Goal: Information Seeking & Learning: Learn about a topic

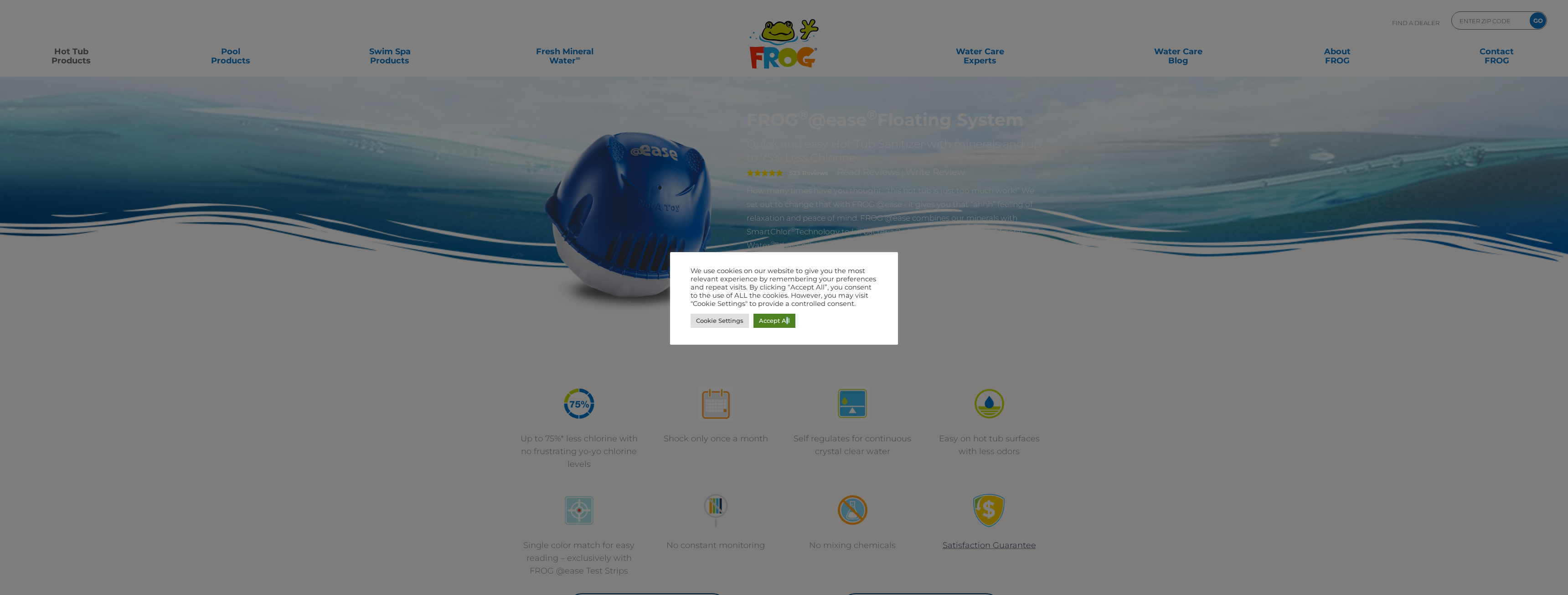
click at [786, 317] on link "Accept All" at bounding box center [774, 320] width 42 height 15
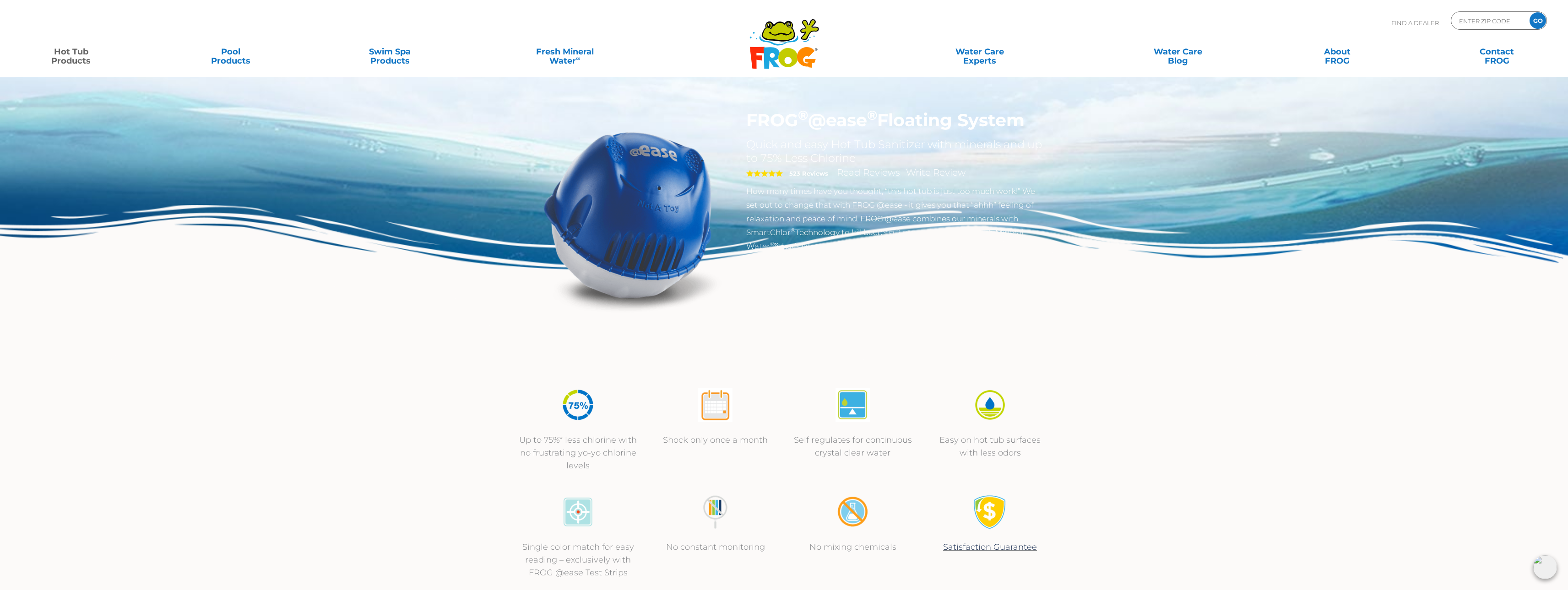
click at [70, 55] on link "Hot Tub Products" at bounding box center [70, 52] width 124 height 19
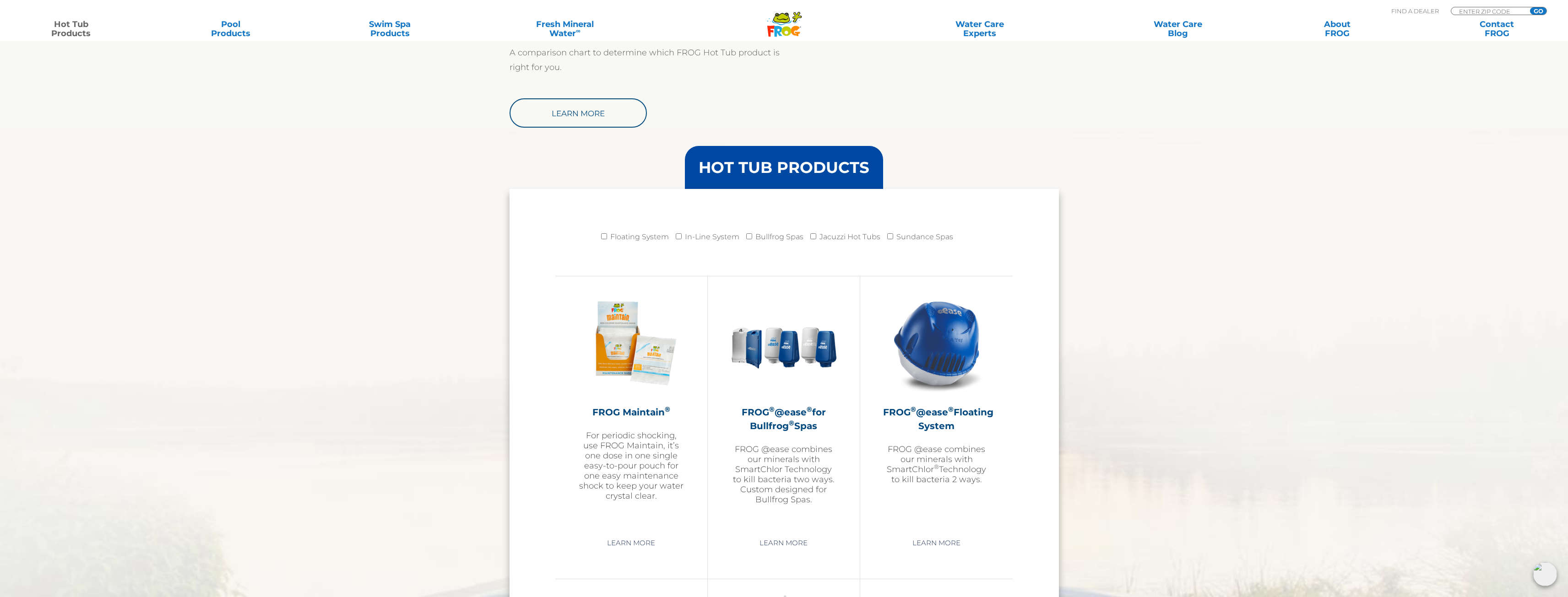
scroll to position [824, 0]
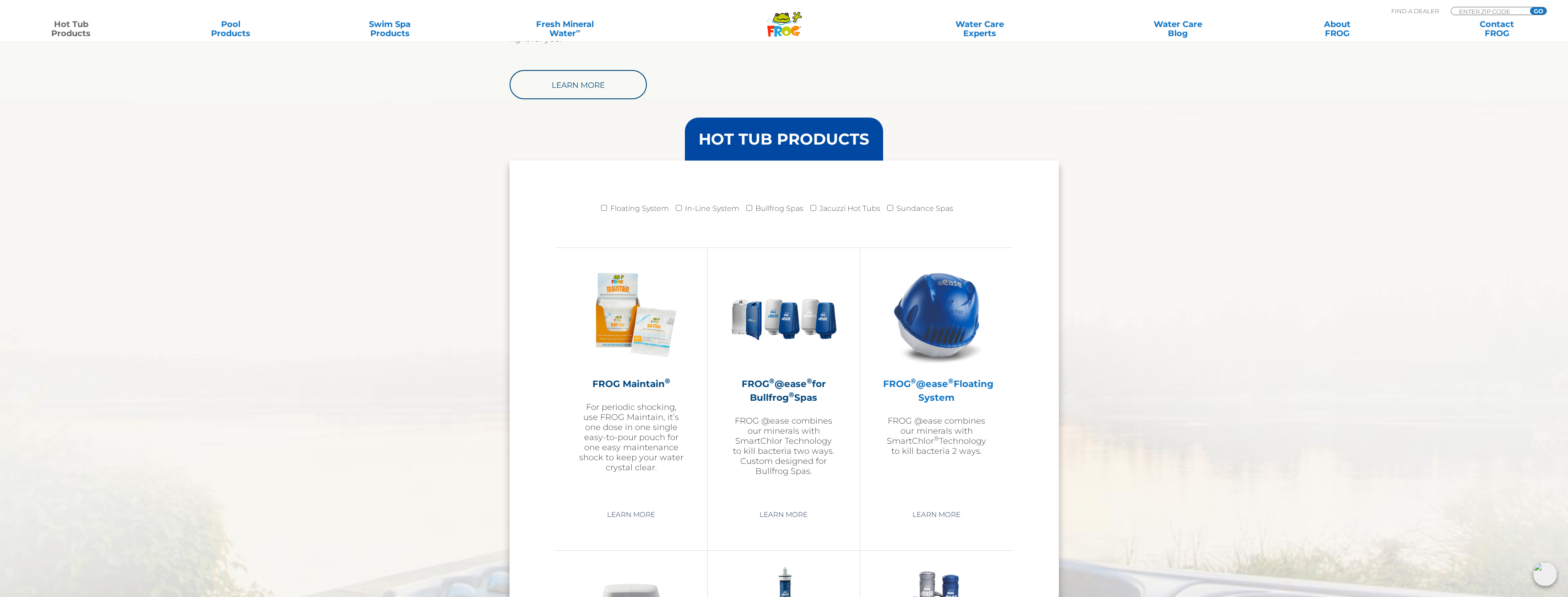
click at [936, 308] on img at bounding box center [936, 315] width 107 height 107
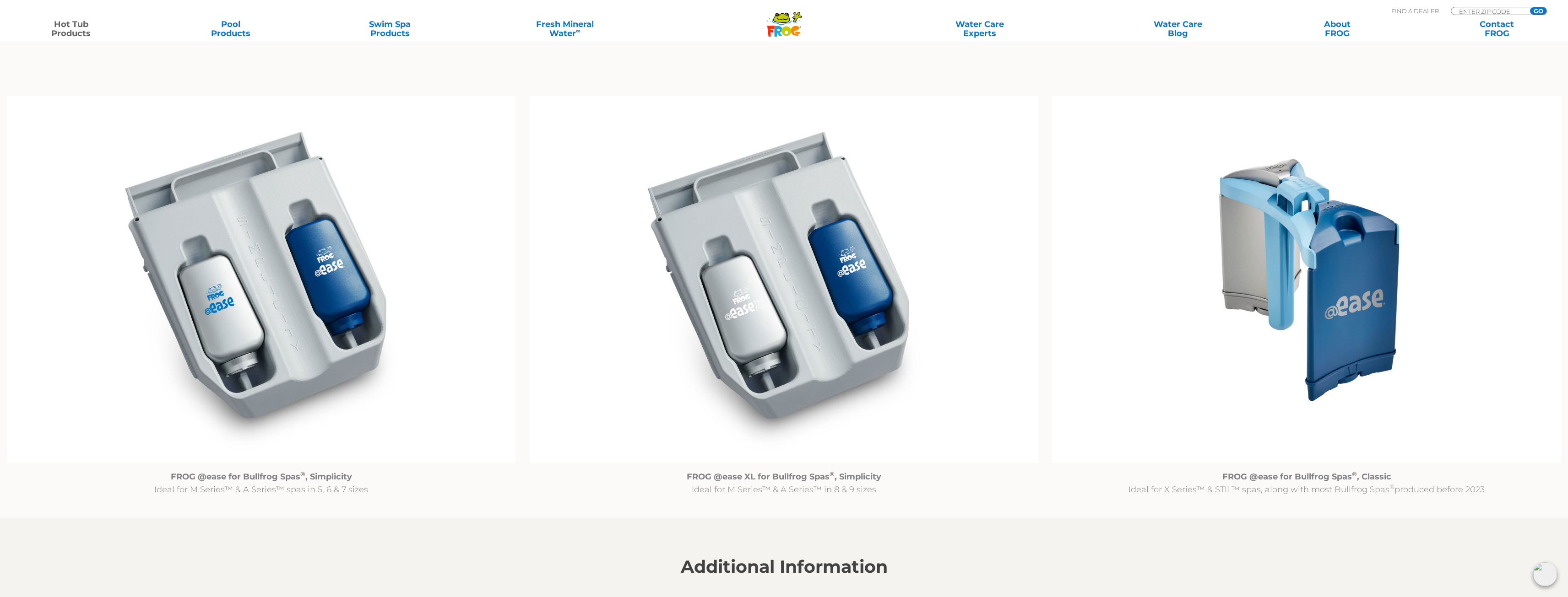
scroll to position [916, 0]
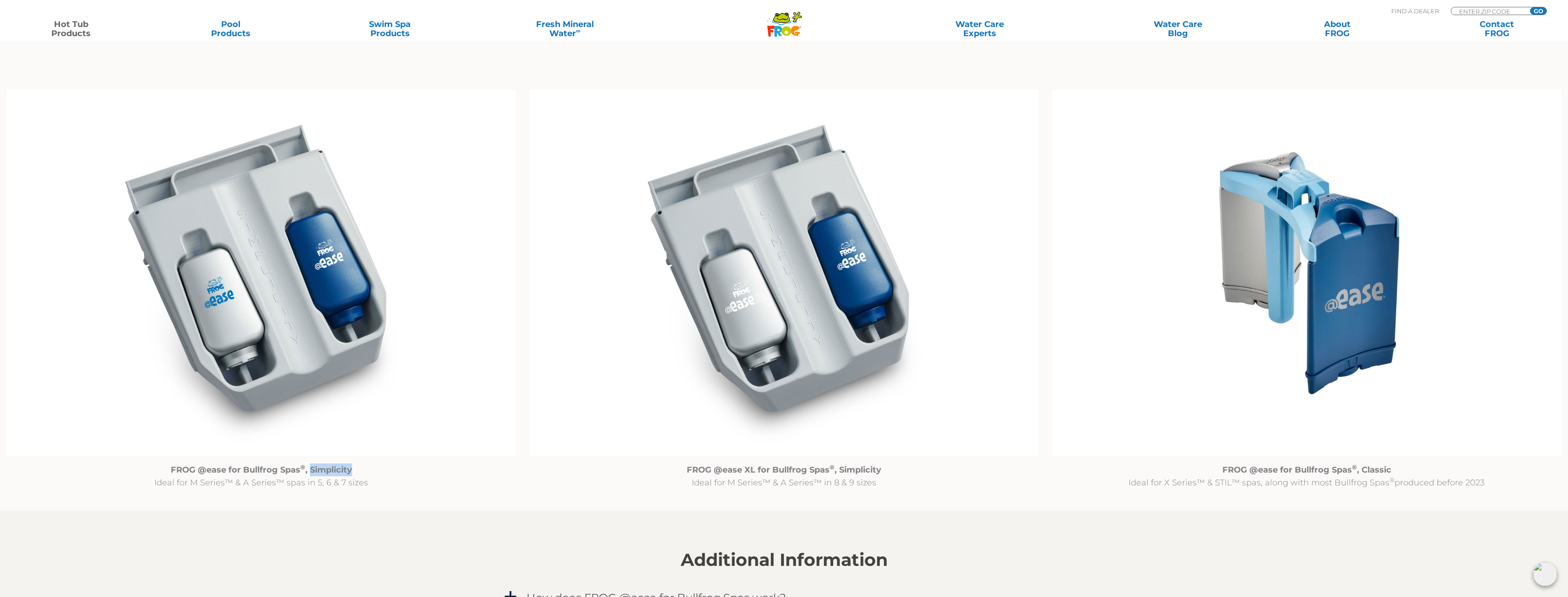
drag, startPoint x: 352, startPoint y: 469, endPoint x: 309, endPoint y: 464, distance: 43.3
click at [309, 464] on p "FROG @ease for Bullfrog Spas ® , Simplicity Ideal for M Series™ & A Series™ spa…" at bounding box center [261, 477] width 509 height 25
copy strong "Simplicity"
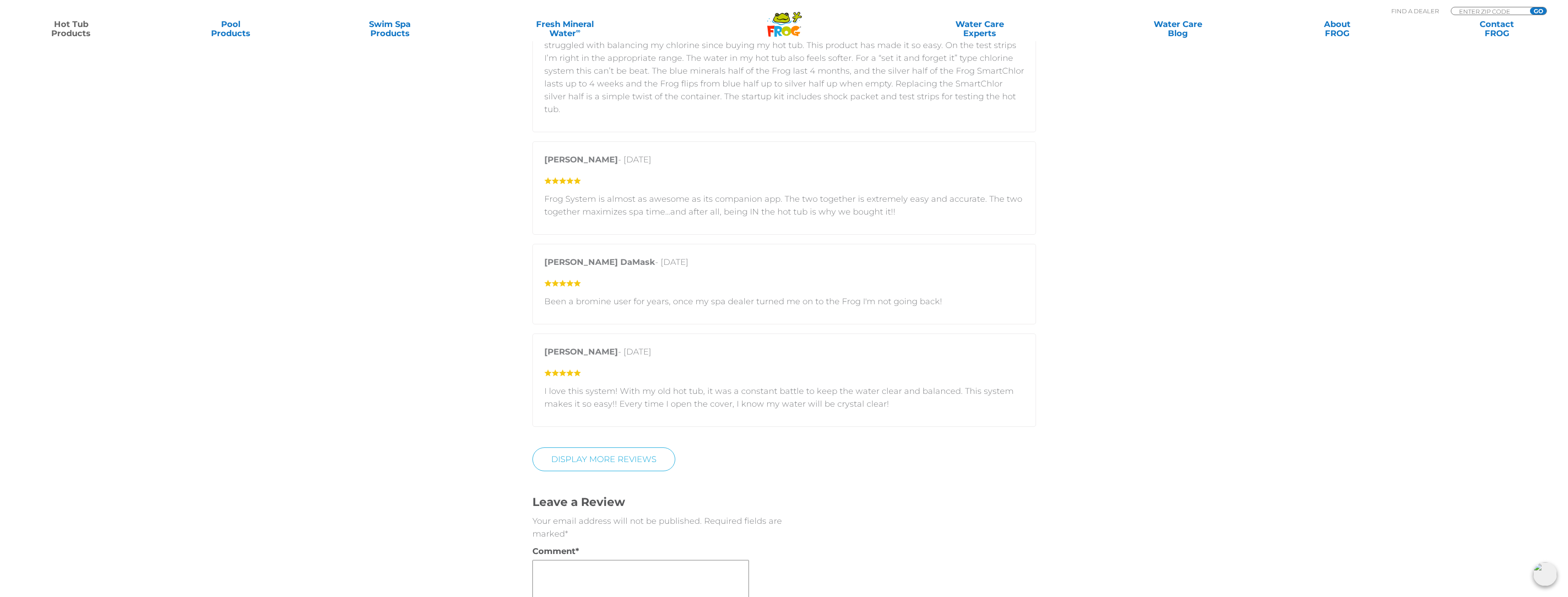
scroll to position [2471, 0]
